Goal: Check status: Check status

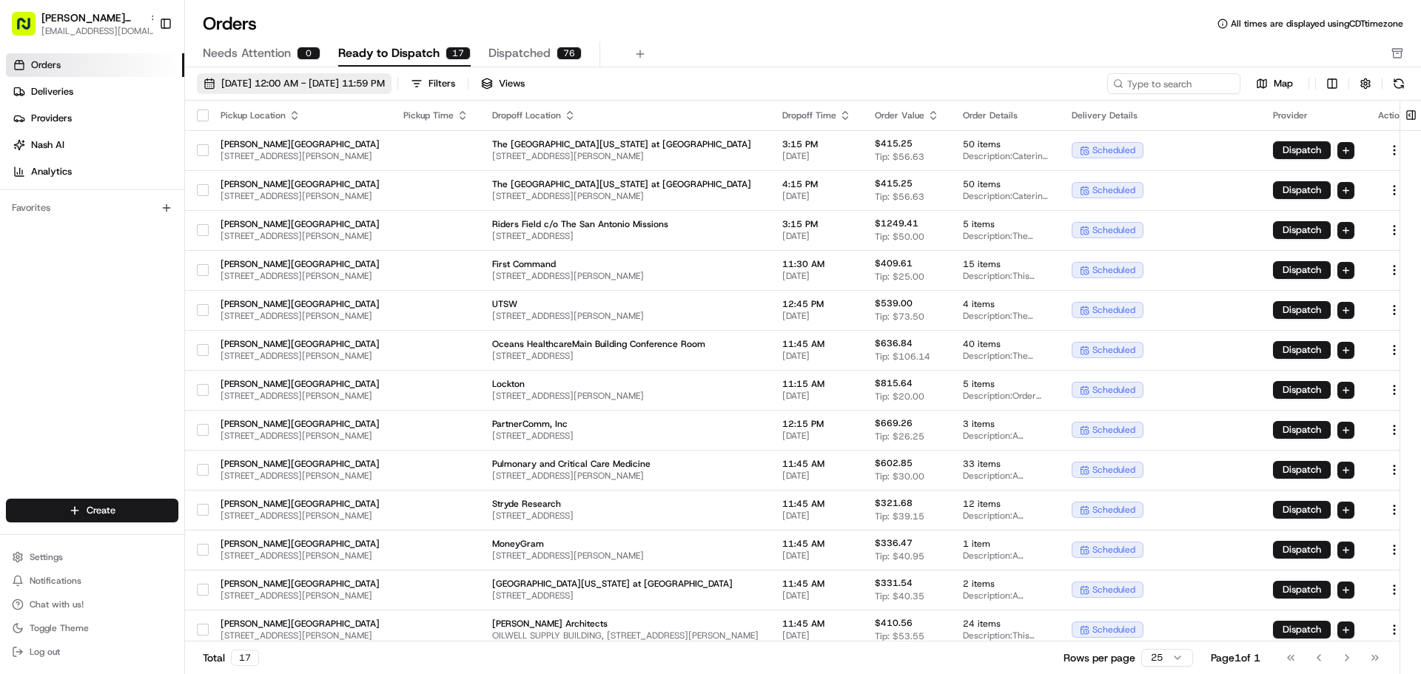
click at [214, 78] on button "[DATE] 12:00 AM - [DATE] 11:59 PM" at bounding box center [294, 83] width 195 height 21
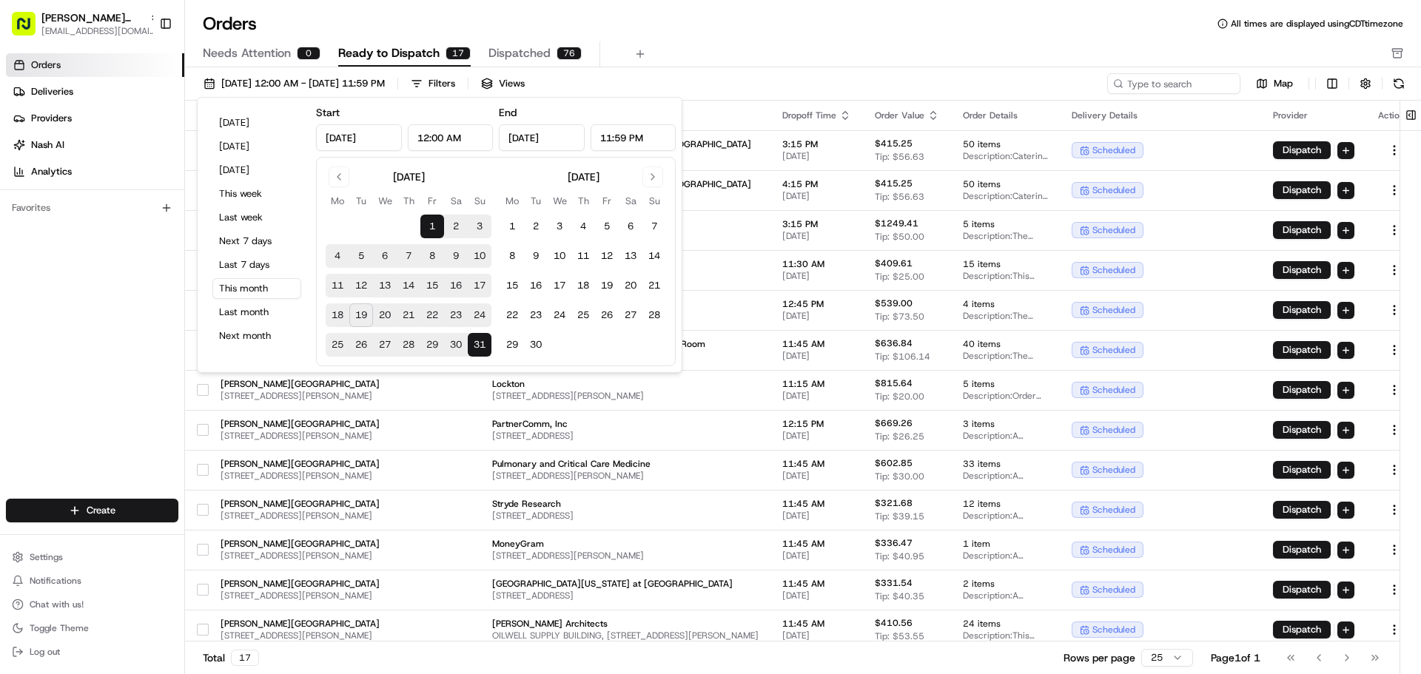
click at [358, 310] on button "19" at bounding box center [361, 316] width 24 height 24
type input "Aug 19, 2025"
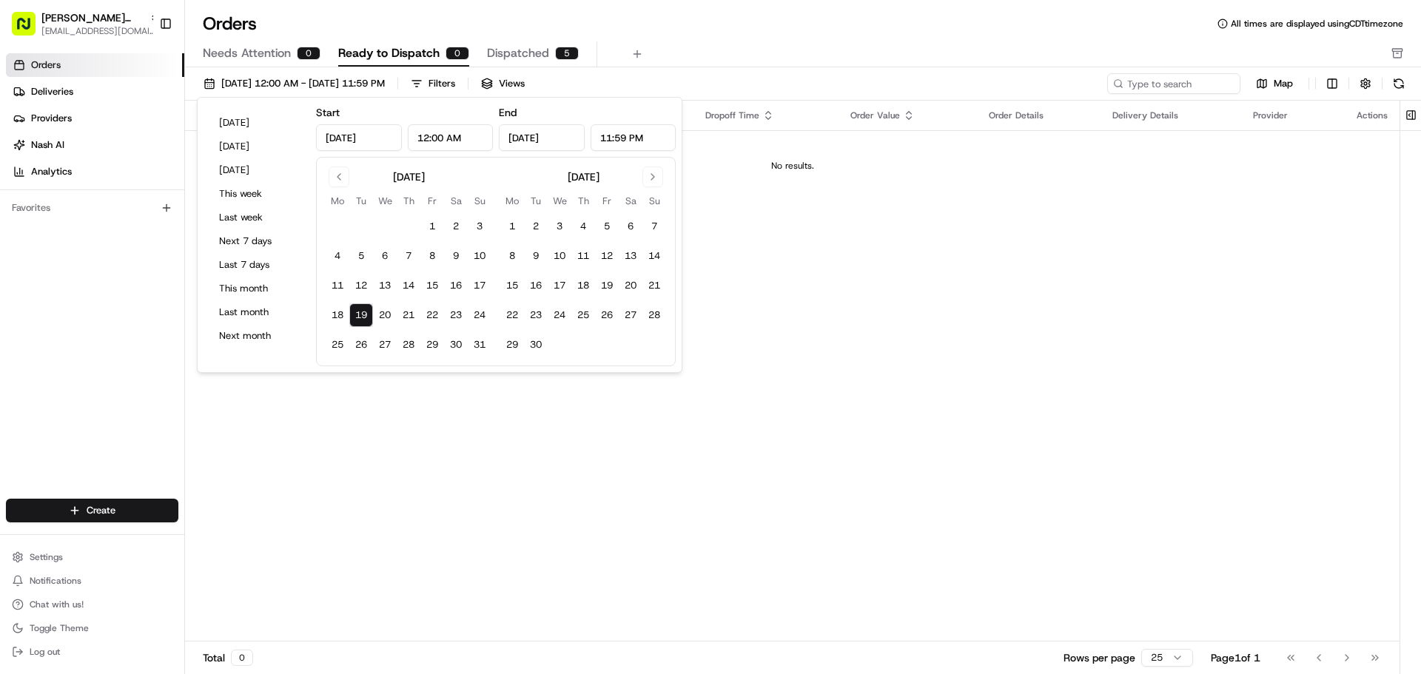
click at [358, 376] on div "Pickup Location Pickup Time Dropoff Location Dropoff Time Order Value Order Det…" at bounding box center [792, 371] width 1215 height 541
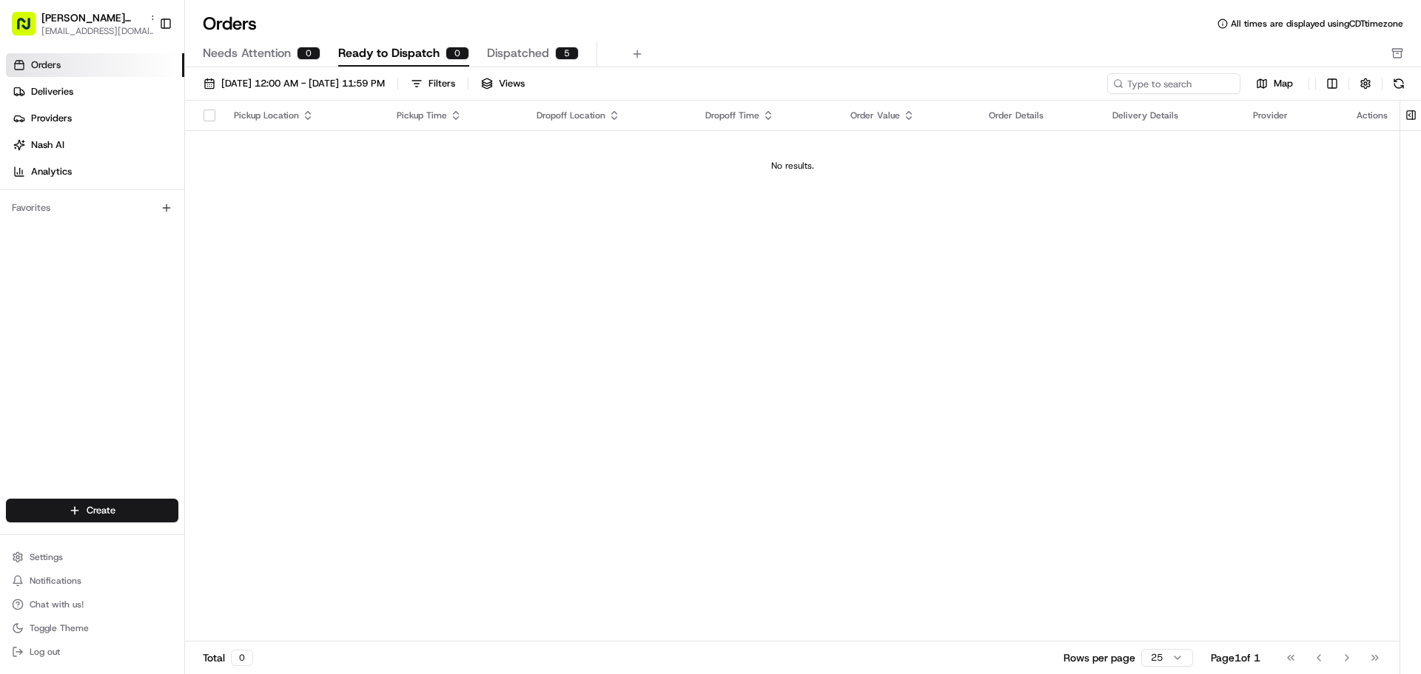
click at [535, 47] on span "Dispatched" at bounding box center [518, 53] width 62 height 18
